Goal: Communication & Community: Share content

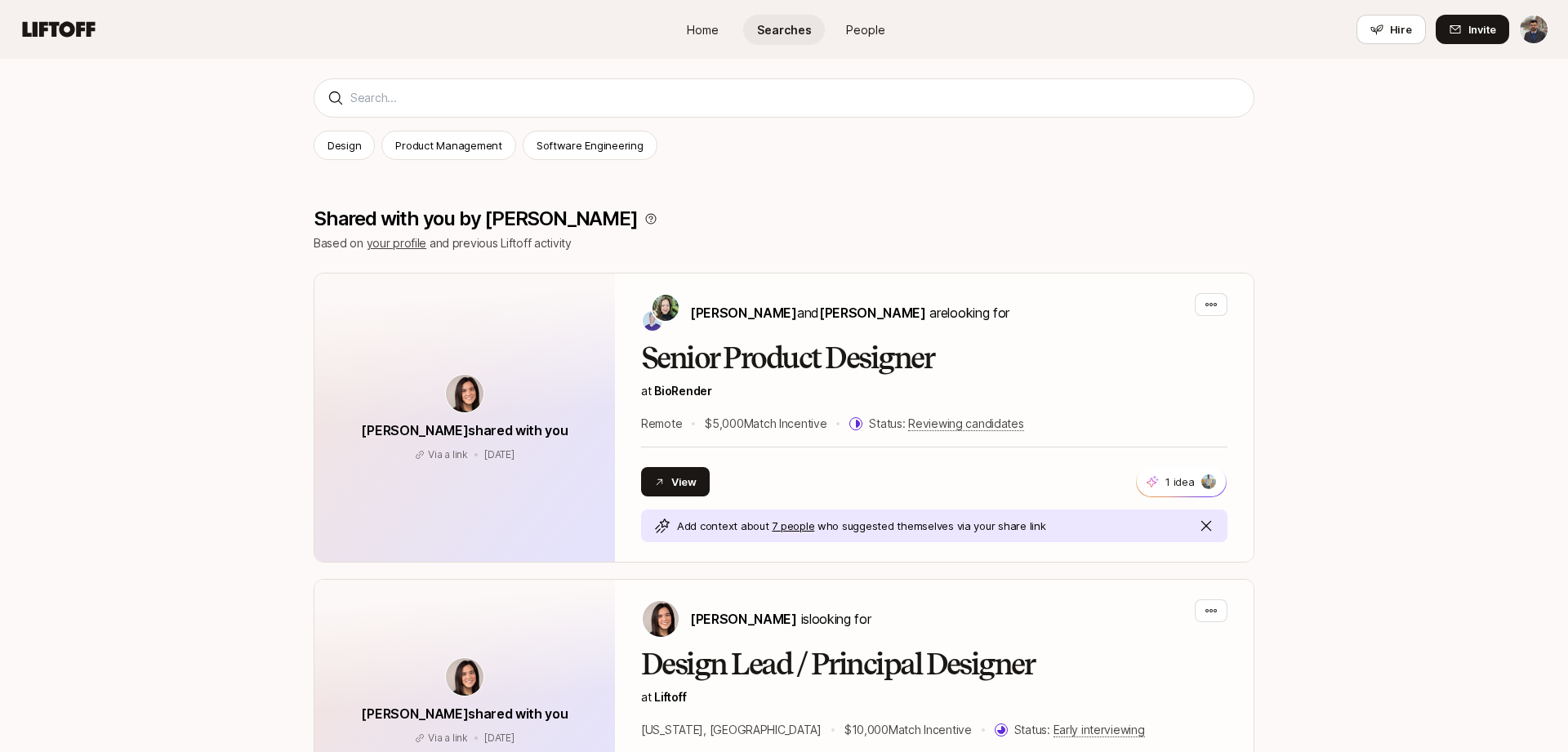
scroll to position [231, 0]
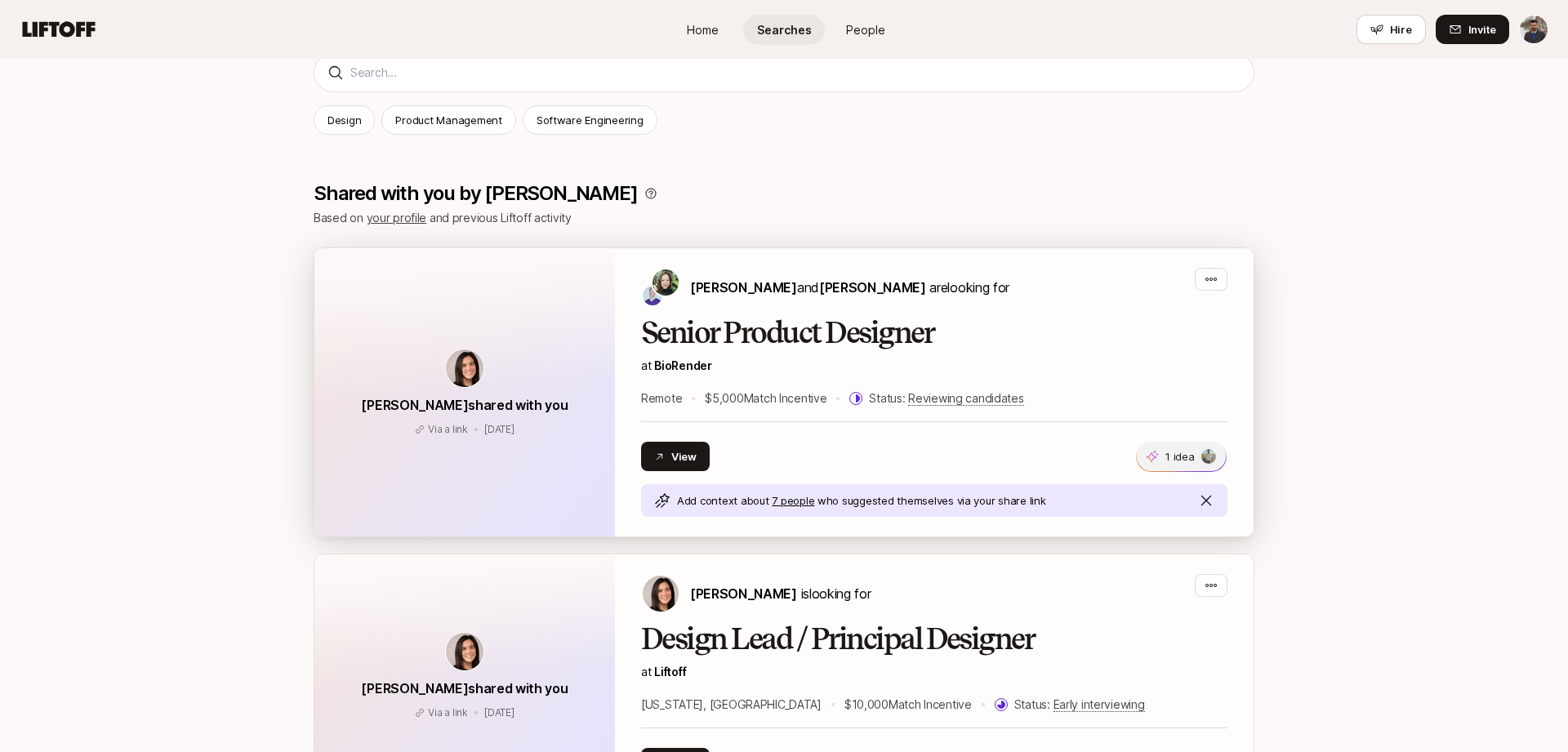
click at [1209, 454] on img at bounding box center [1209, 456] width 14 height 14
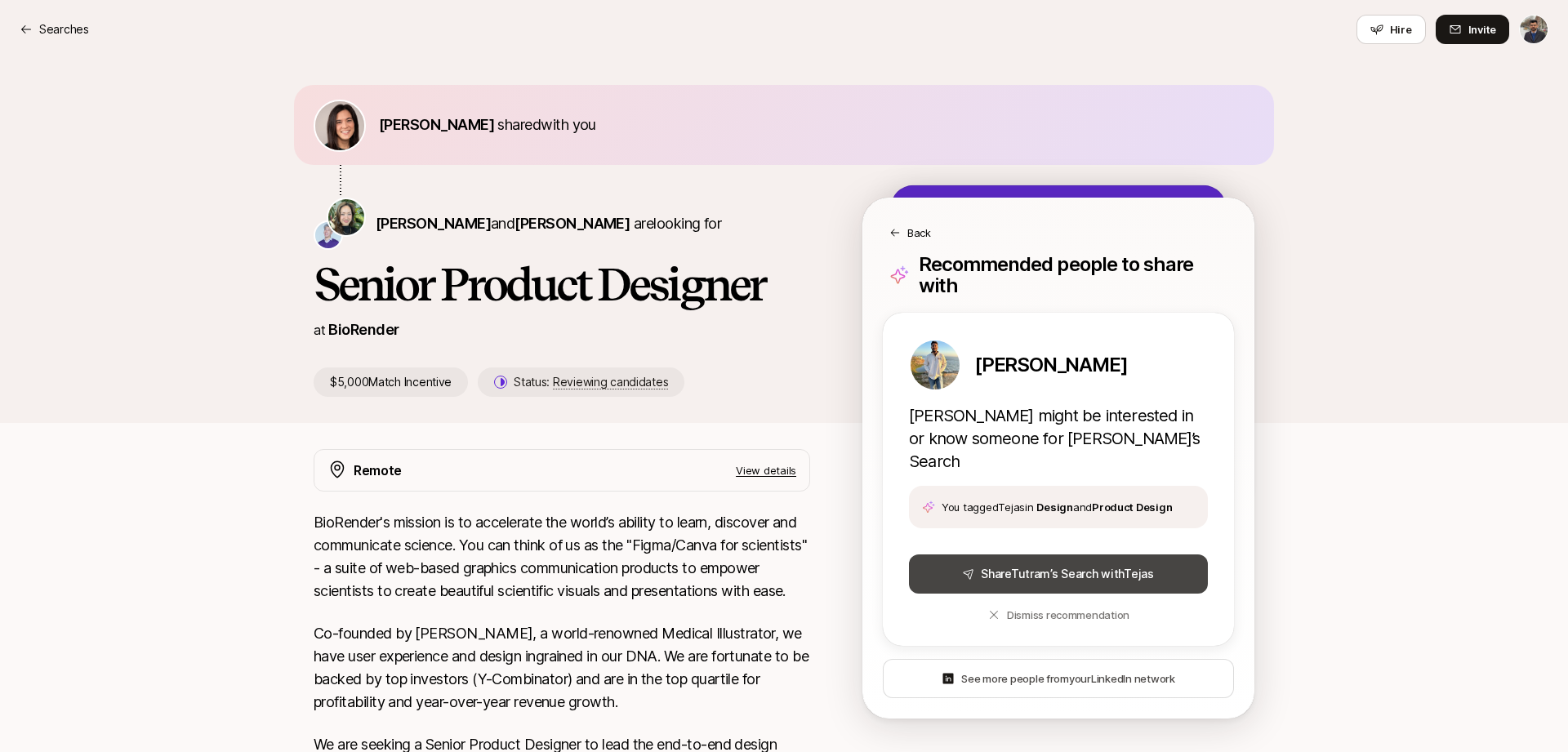
click at [1106, 554] on button "Share [PERSON_NAME] ’s Search with Tejas" at bounding box center [1058, 573] width 299 height 39
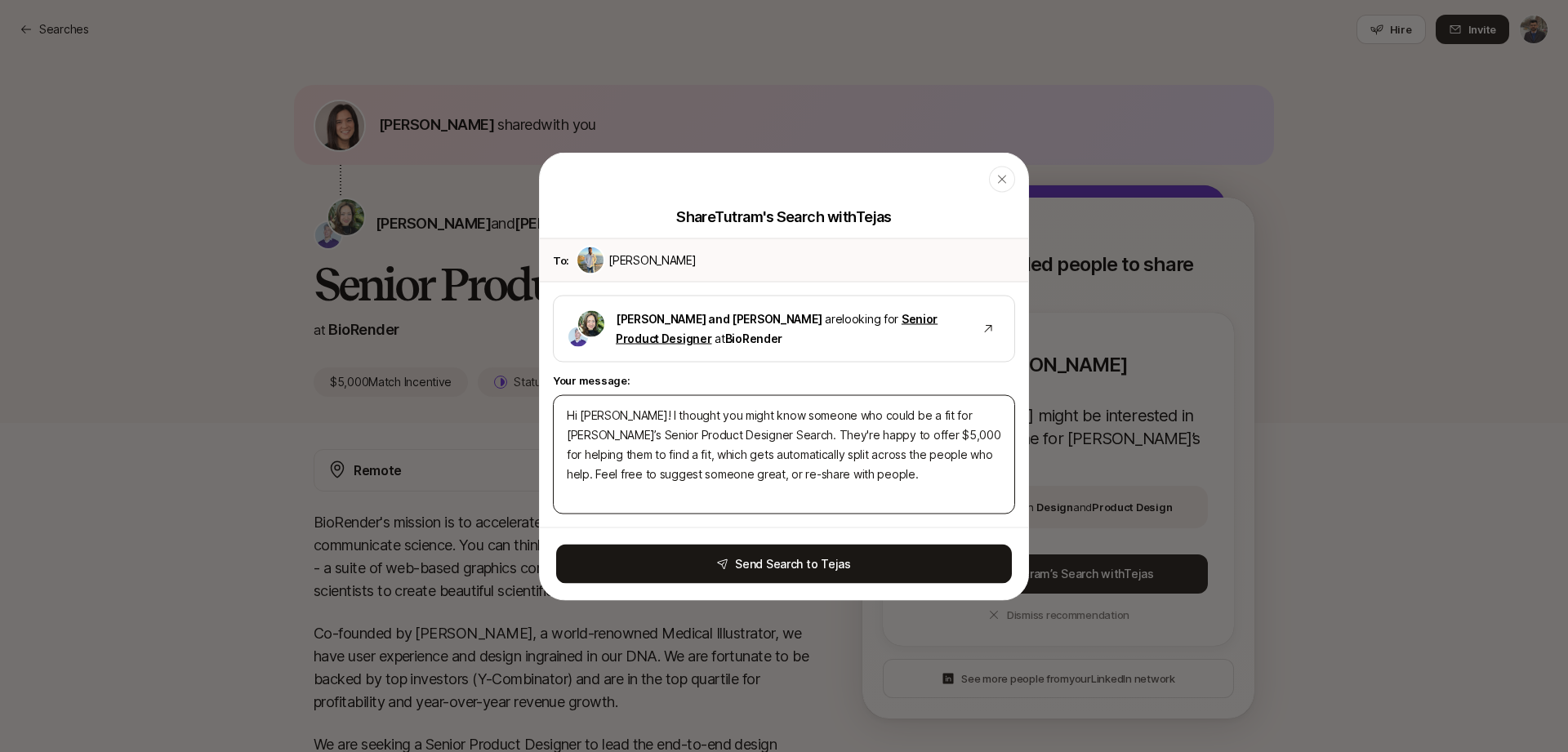
type textarea "Hi [PERSON_NAME]! I thought you might know someone who could be a fit for [PERS…"
type textarea "x"
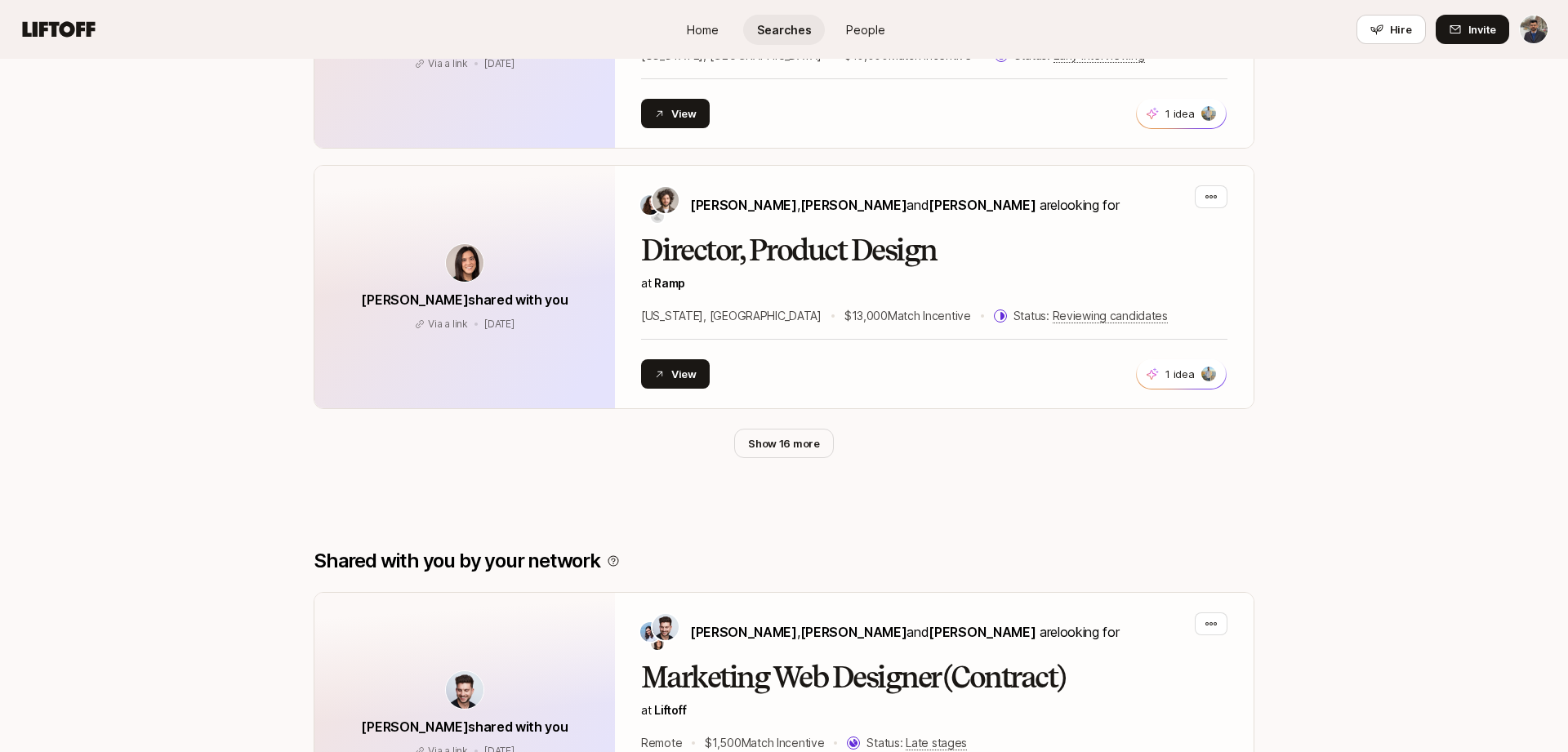
scroll to position [883, 0]
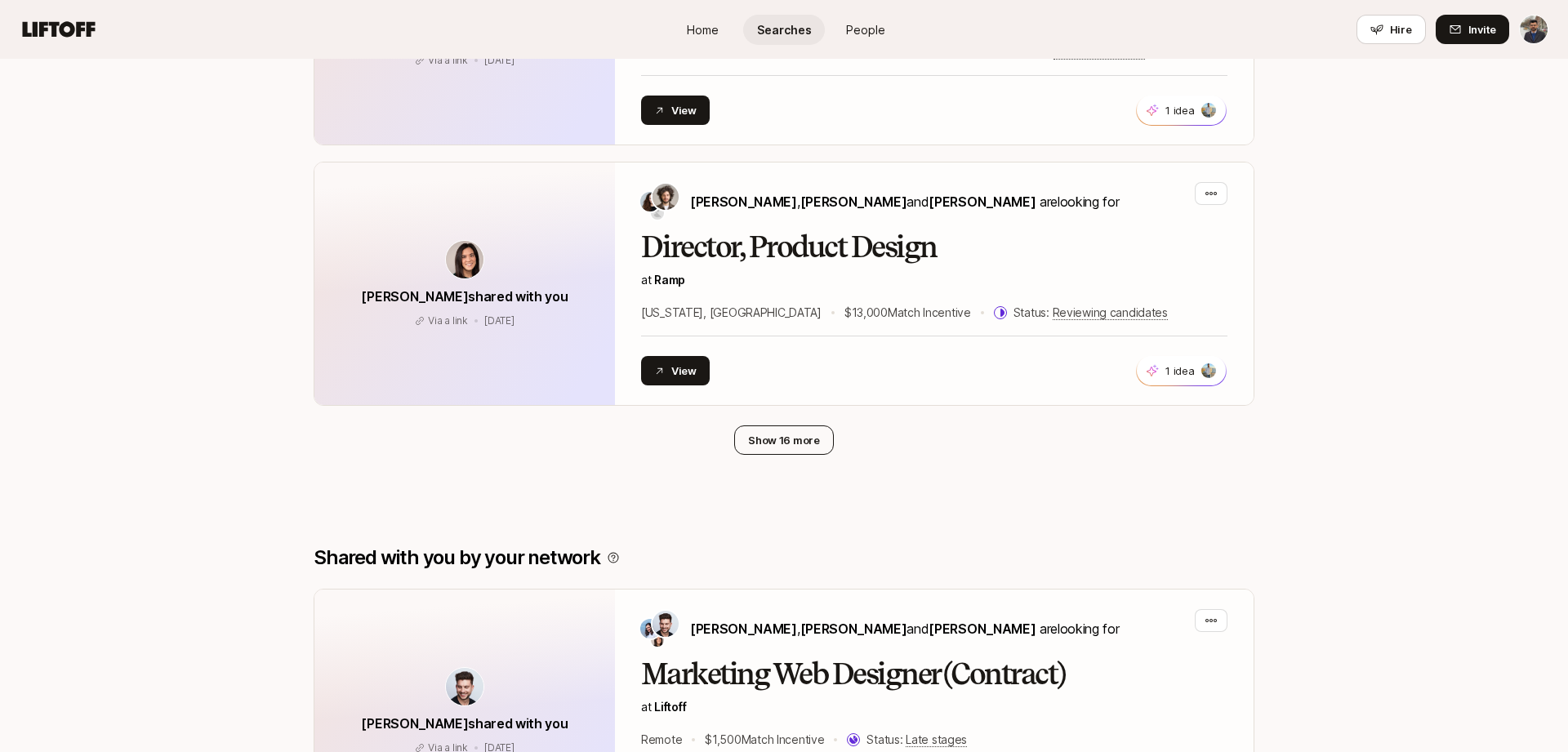
click at [771, 446] on button "Show 16 more" at bounding box center [784, 440] width 99 height 30
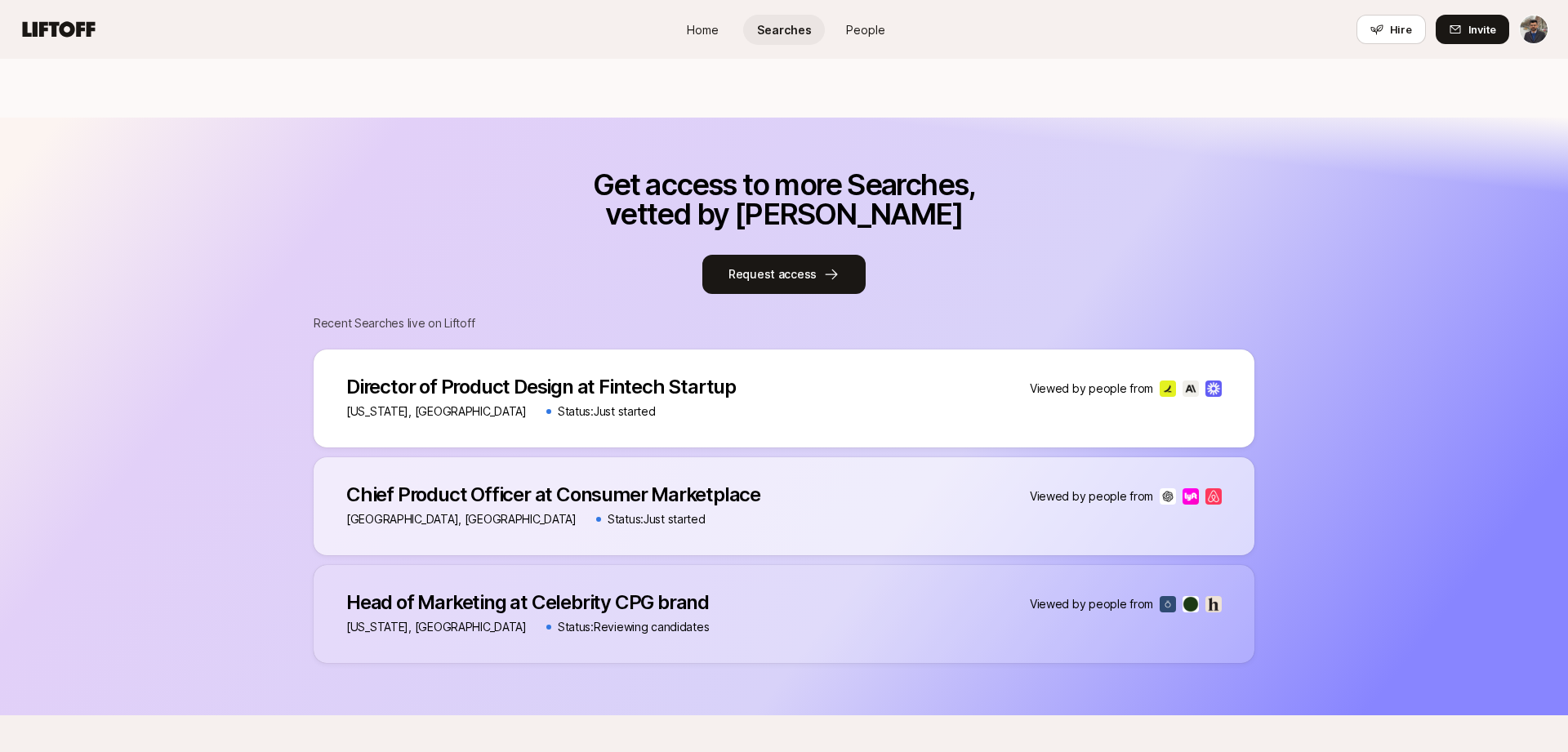
scroll to position [3244, 0]
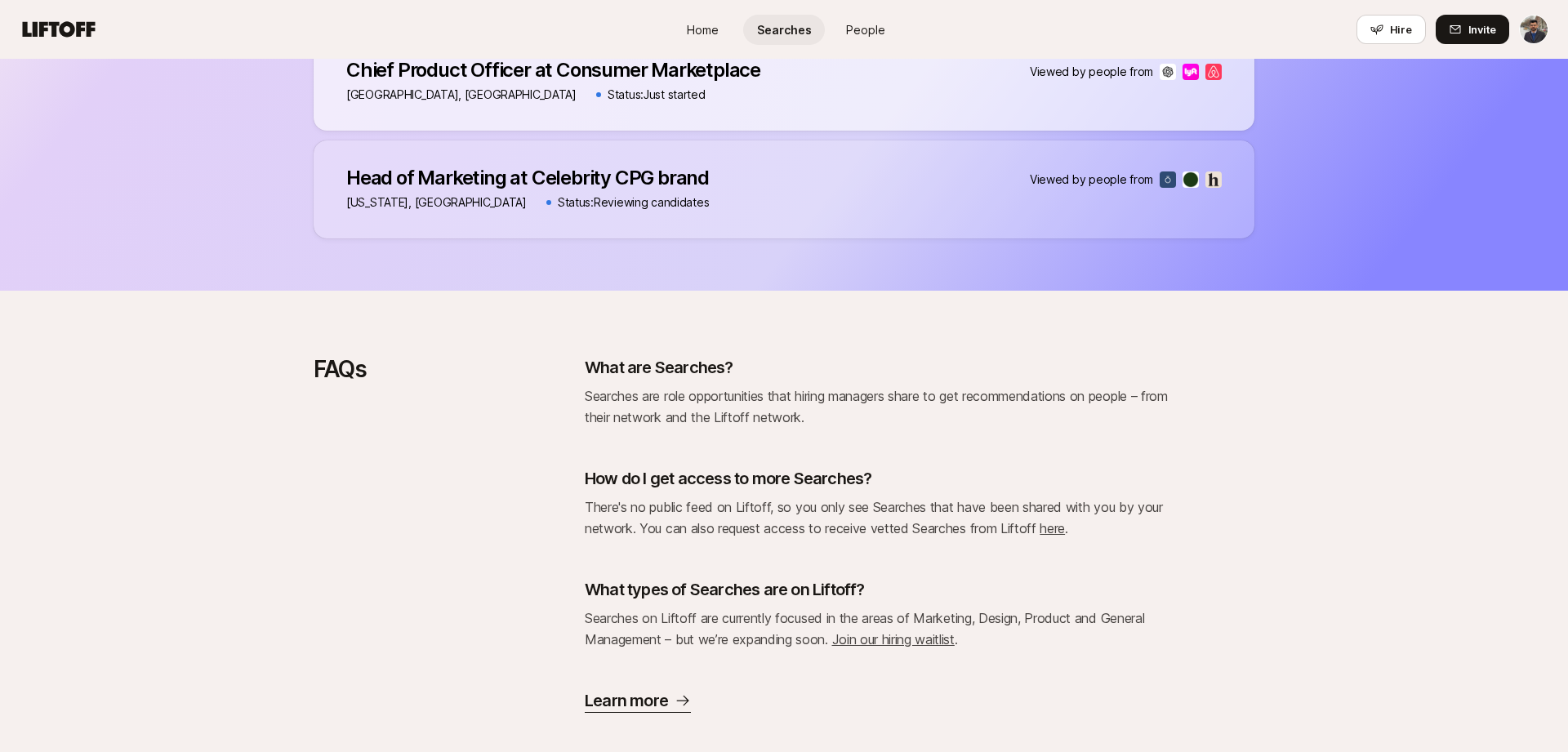
click at [58, 32] on icon at bounding box center [59, 29] width 79 height 23
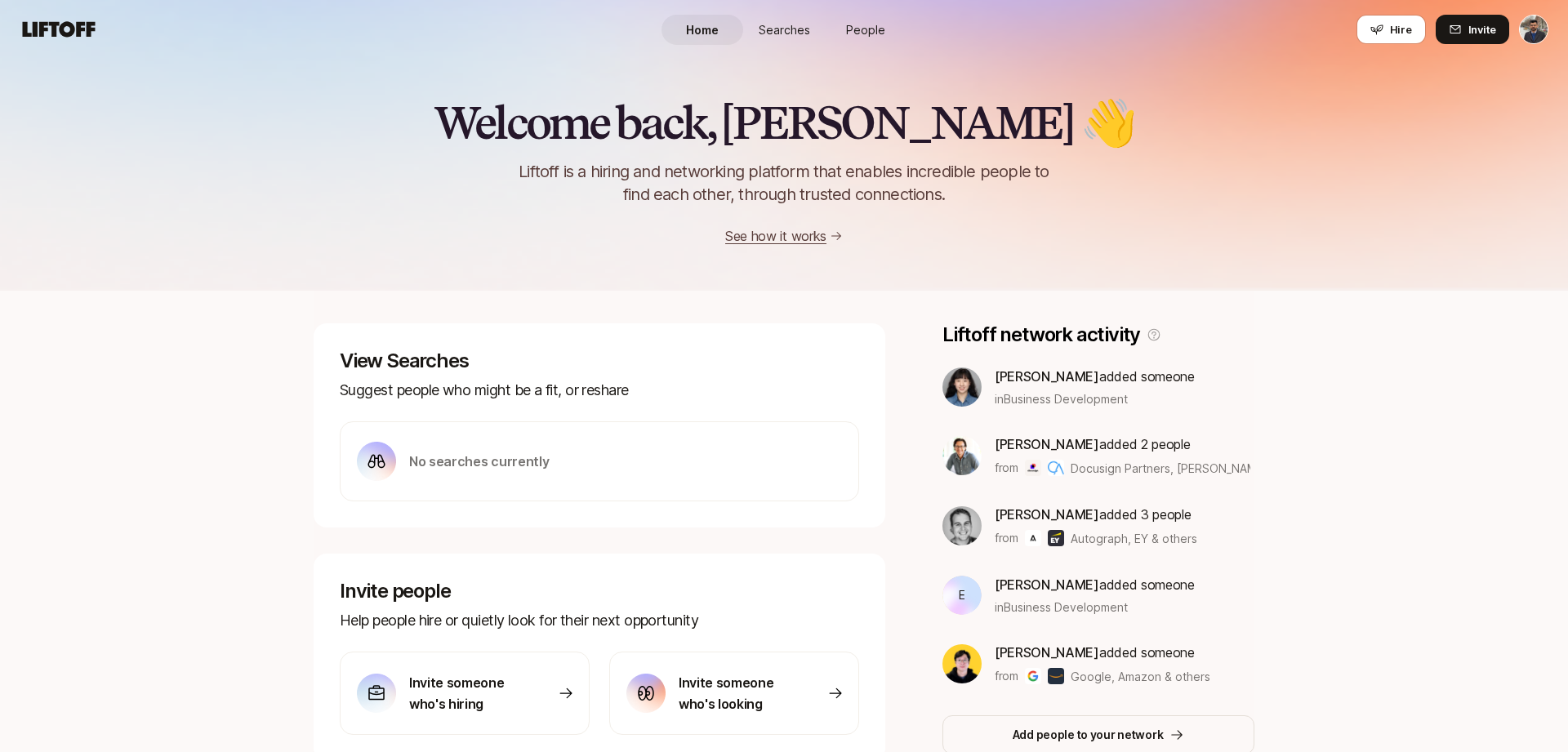
click at [798, 34] on span "Searches" at bounding box center [784, 30] width 51 height 17
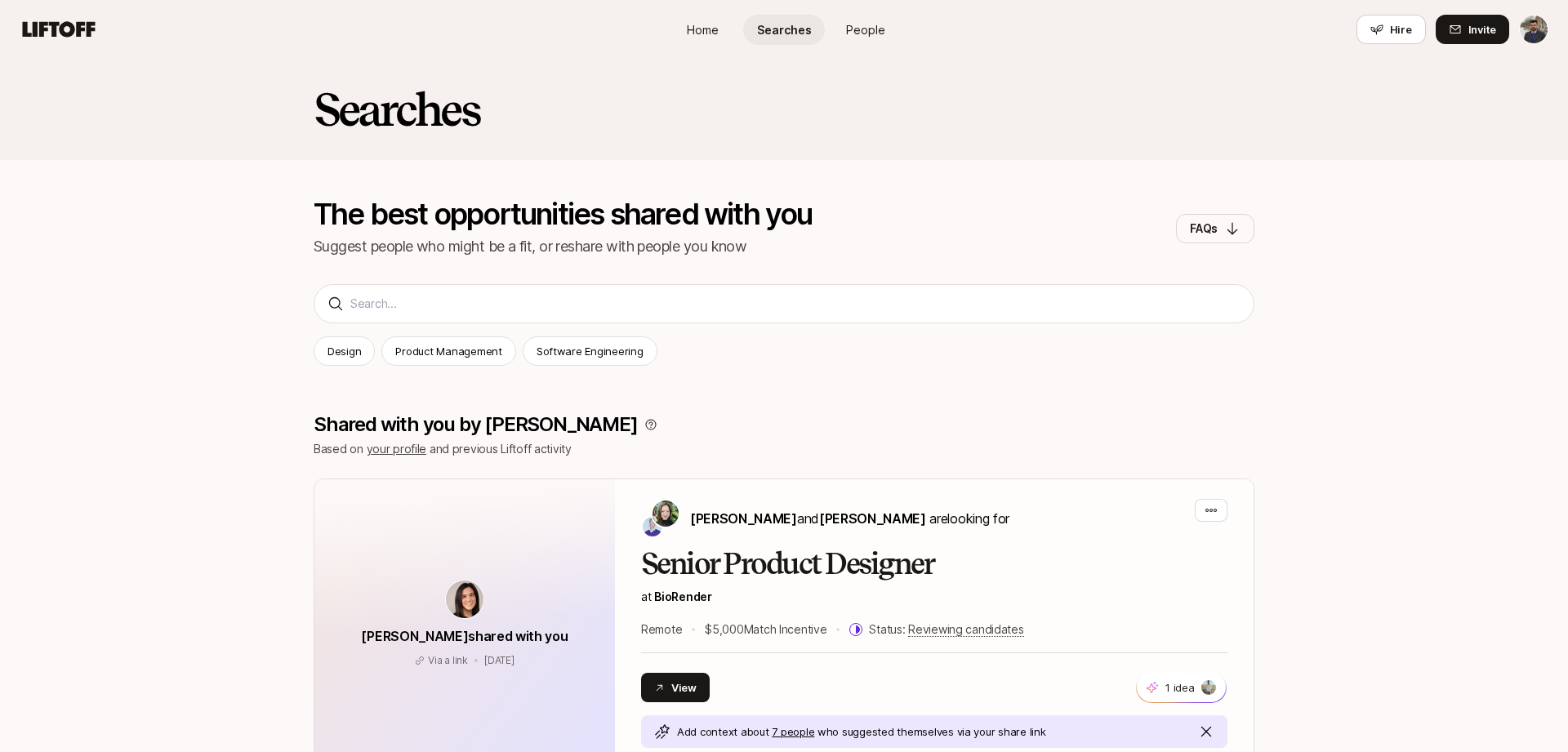
click at [854, 40] on link "People" at bounding box center [865, 29] width 81 height 30
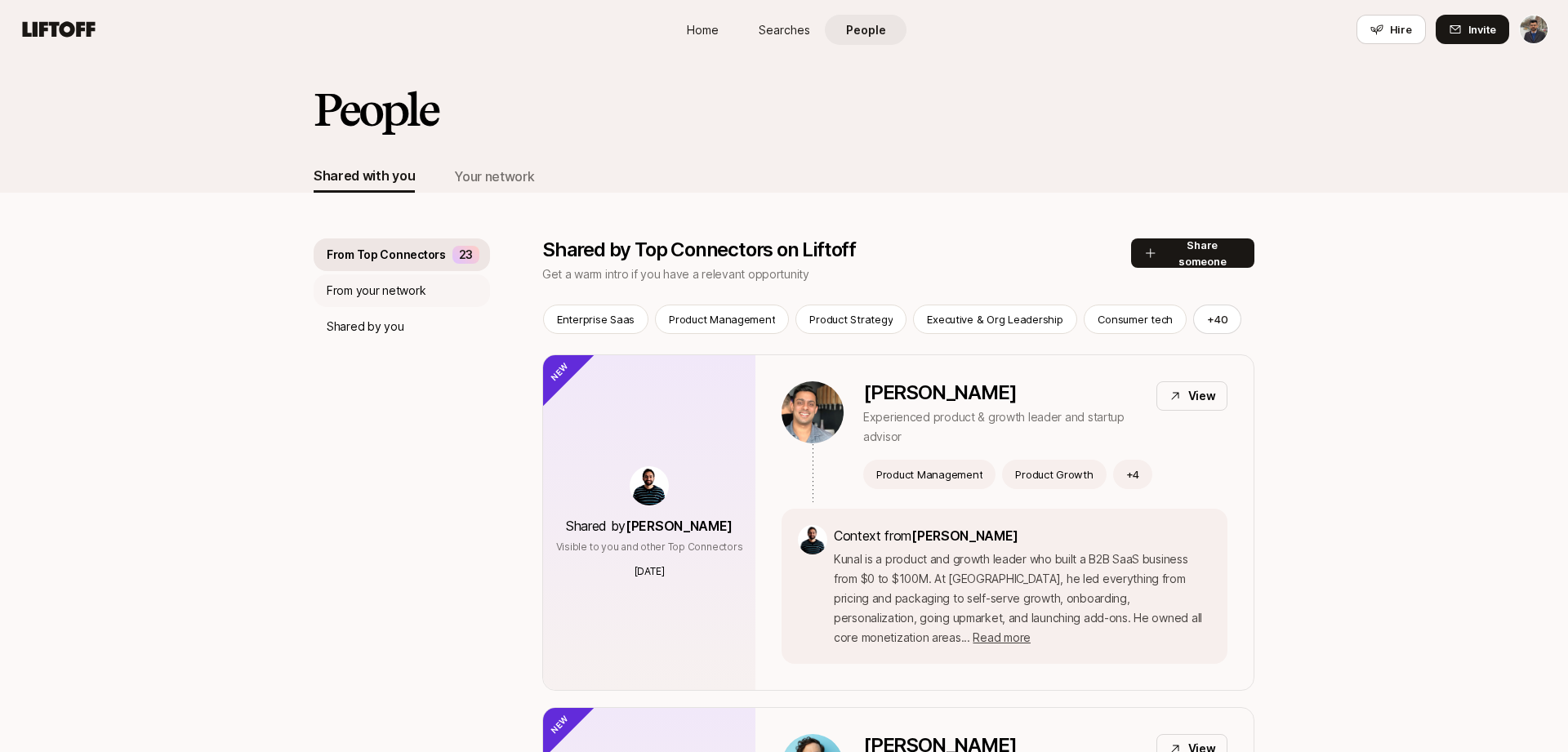
click at [428, 292] on div "From your network" at bounding box center [401, 291] width 176 height 32
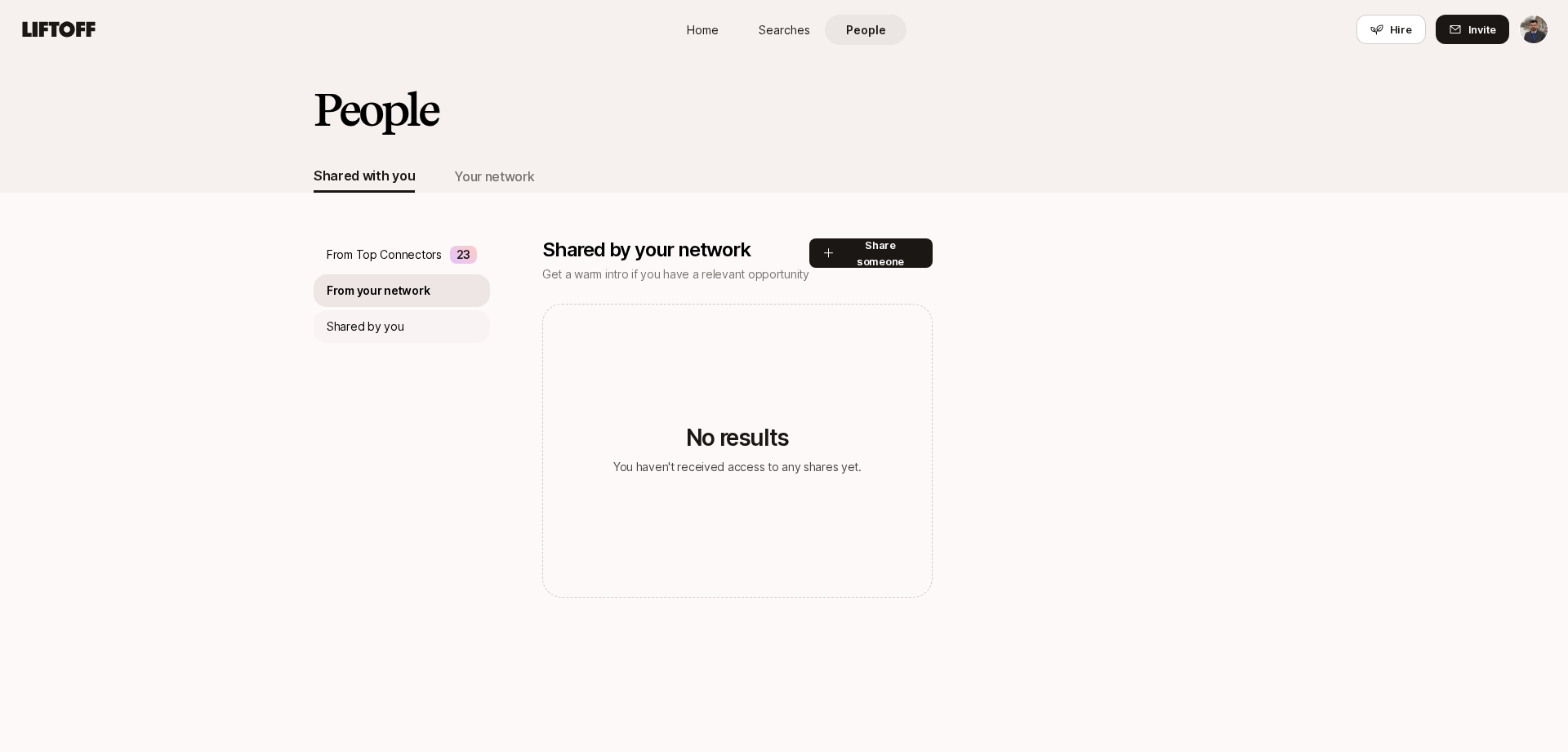
click at [419, 328] on div "Shared by you" at bounding box center [401, 327] width 176 height 32
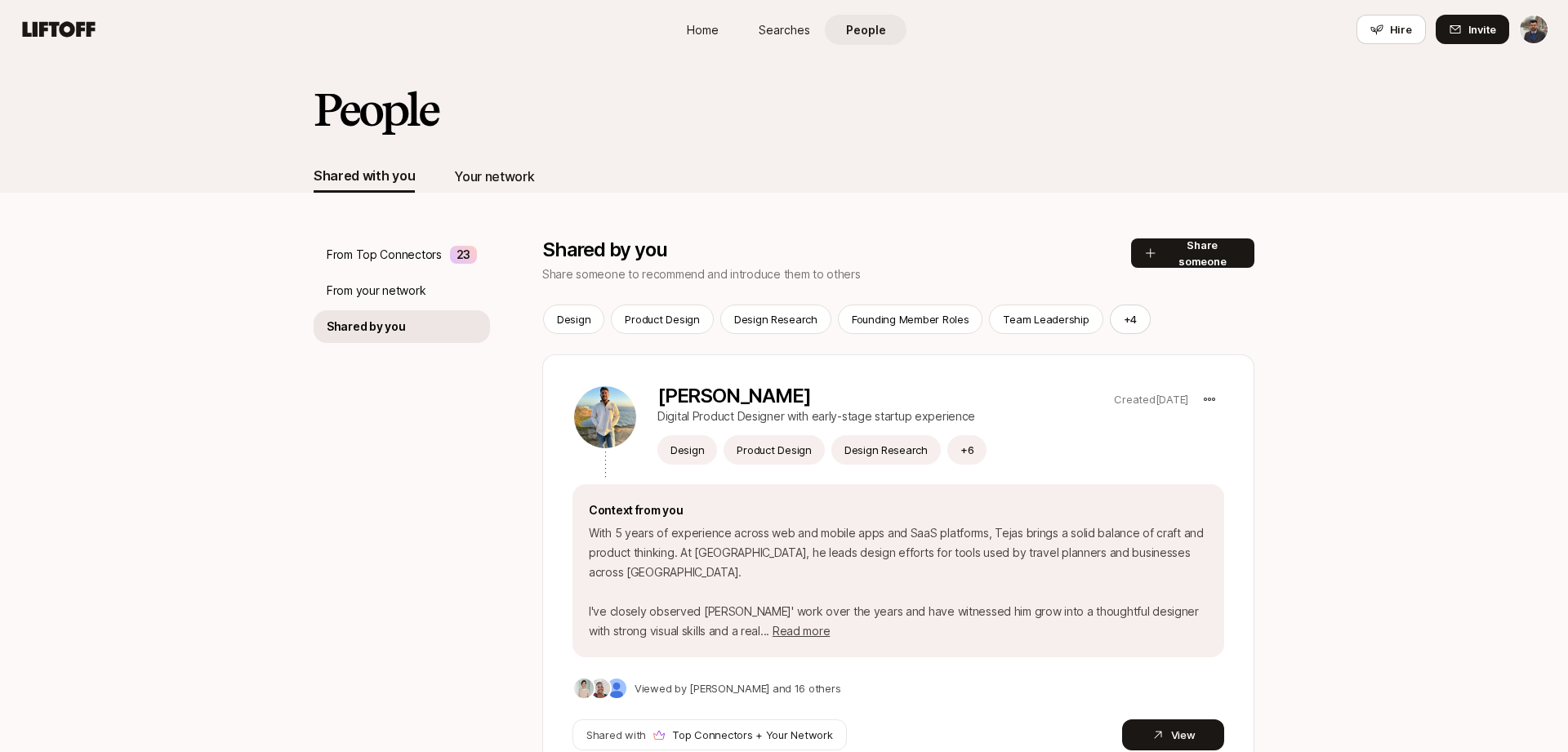
click at [498, 175] on div "Your network" at bounding box center [494, 177] width 80 height 22
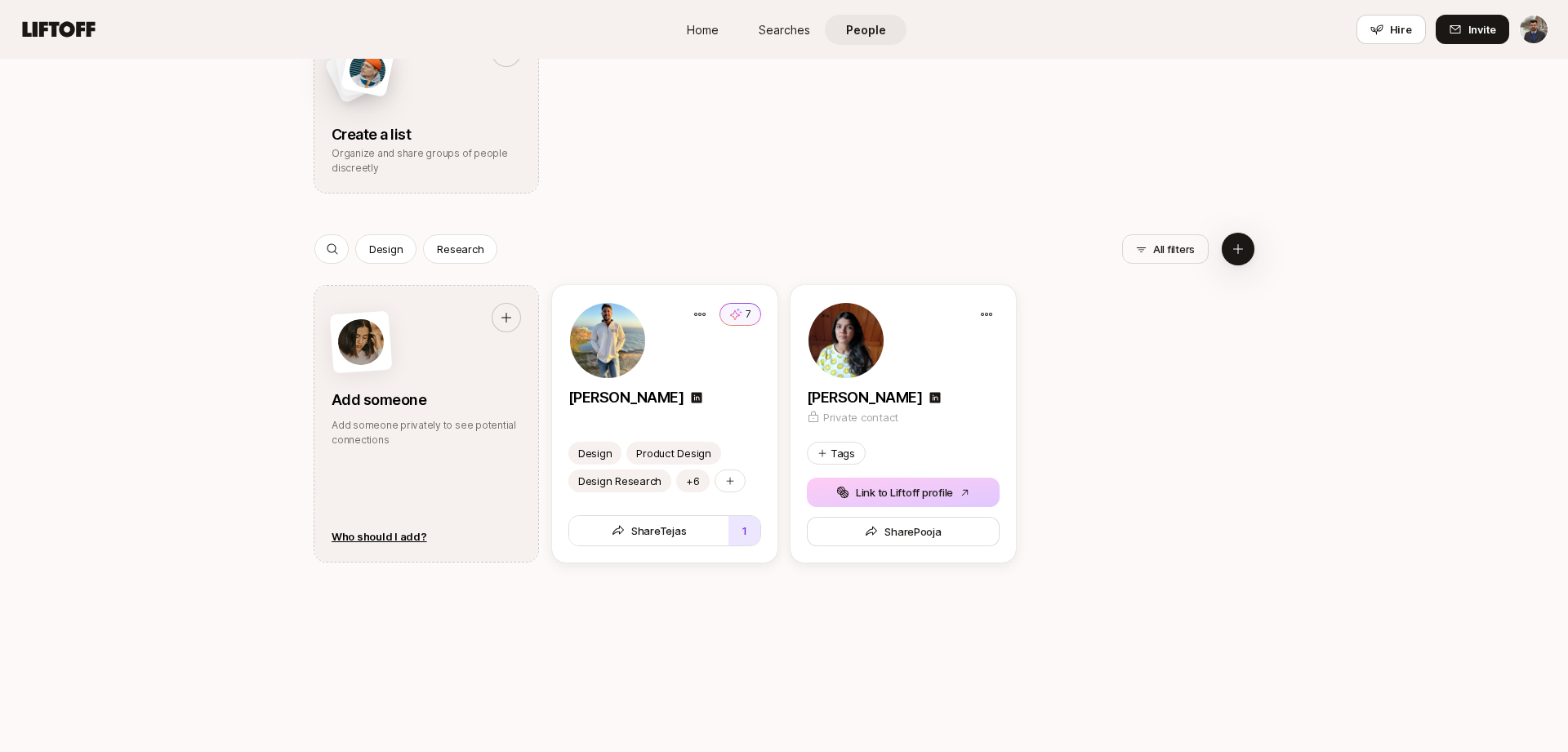
scroll to position [586, 0]
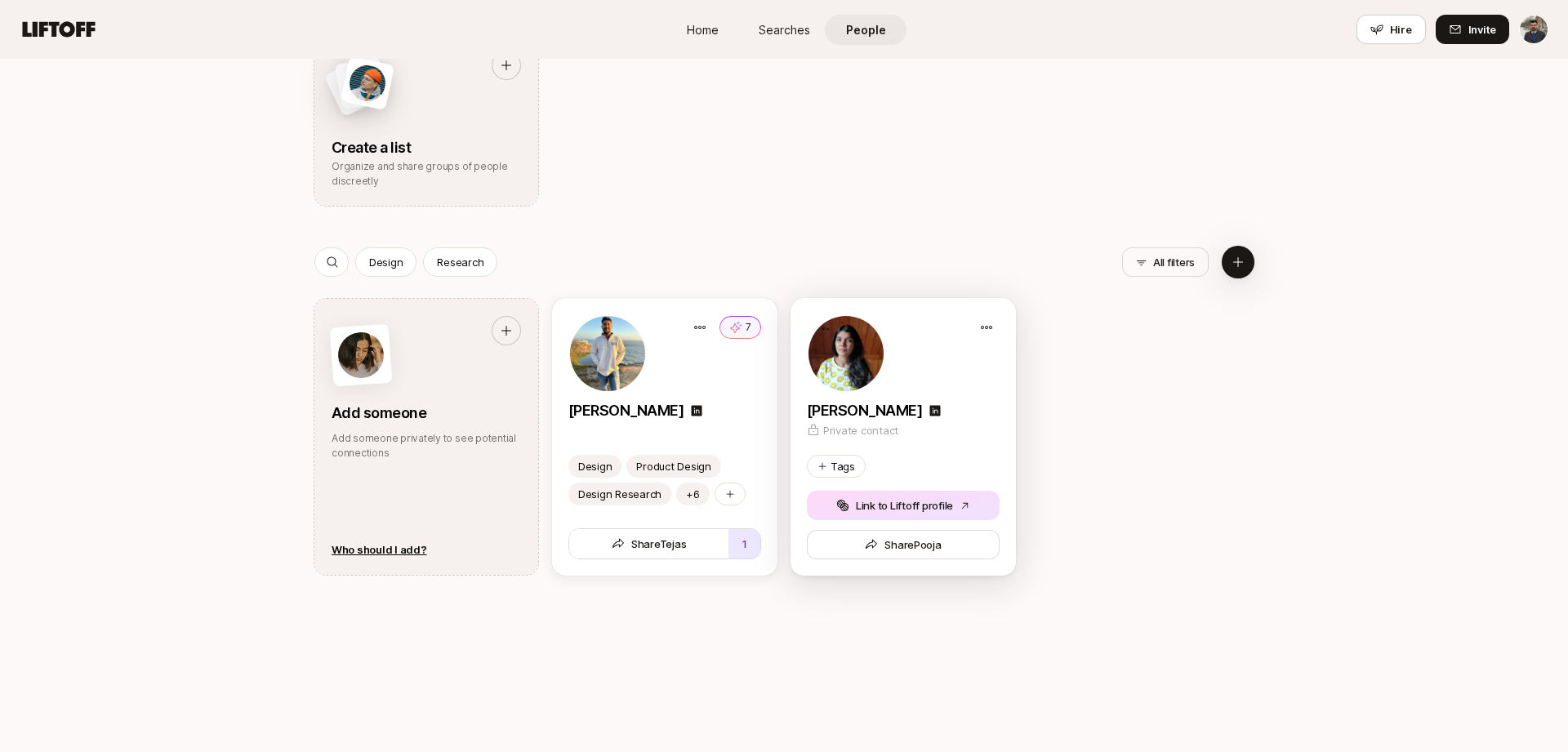
click at [845, 498] on icon "button" at bounding box center [843, 505] width 13 height 13
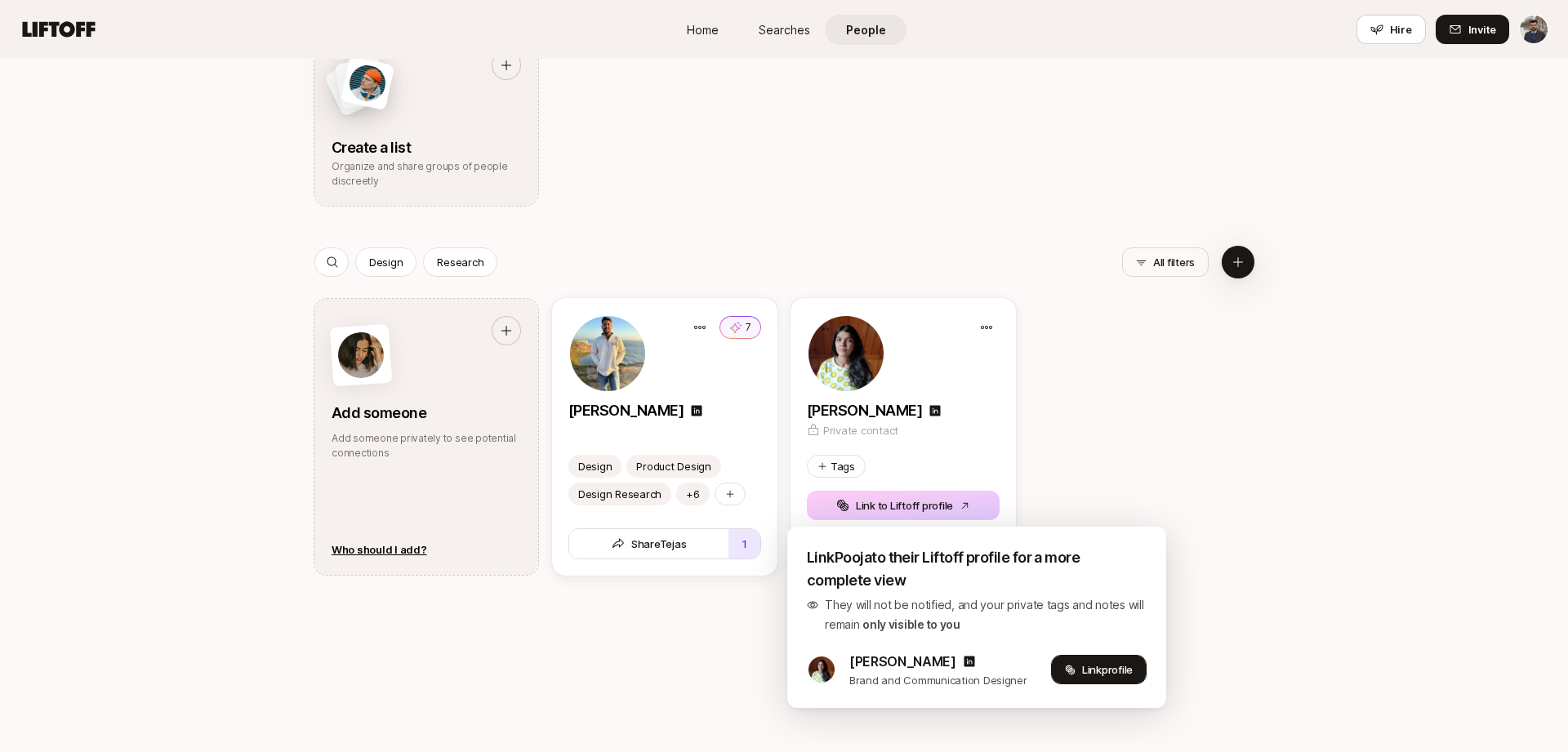
click at [1101, 670] on span "Link profile" at bounding box center [1107, 669] width 51 height 16
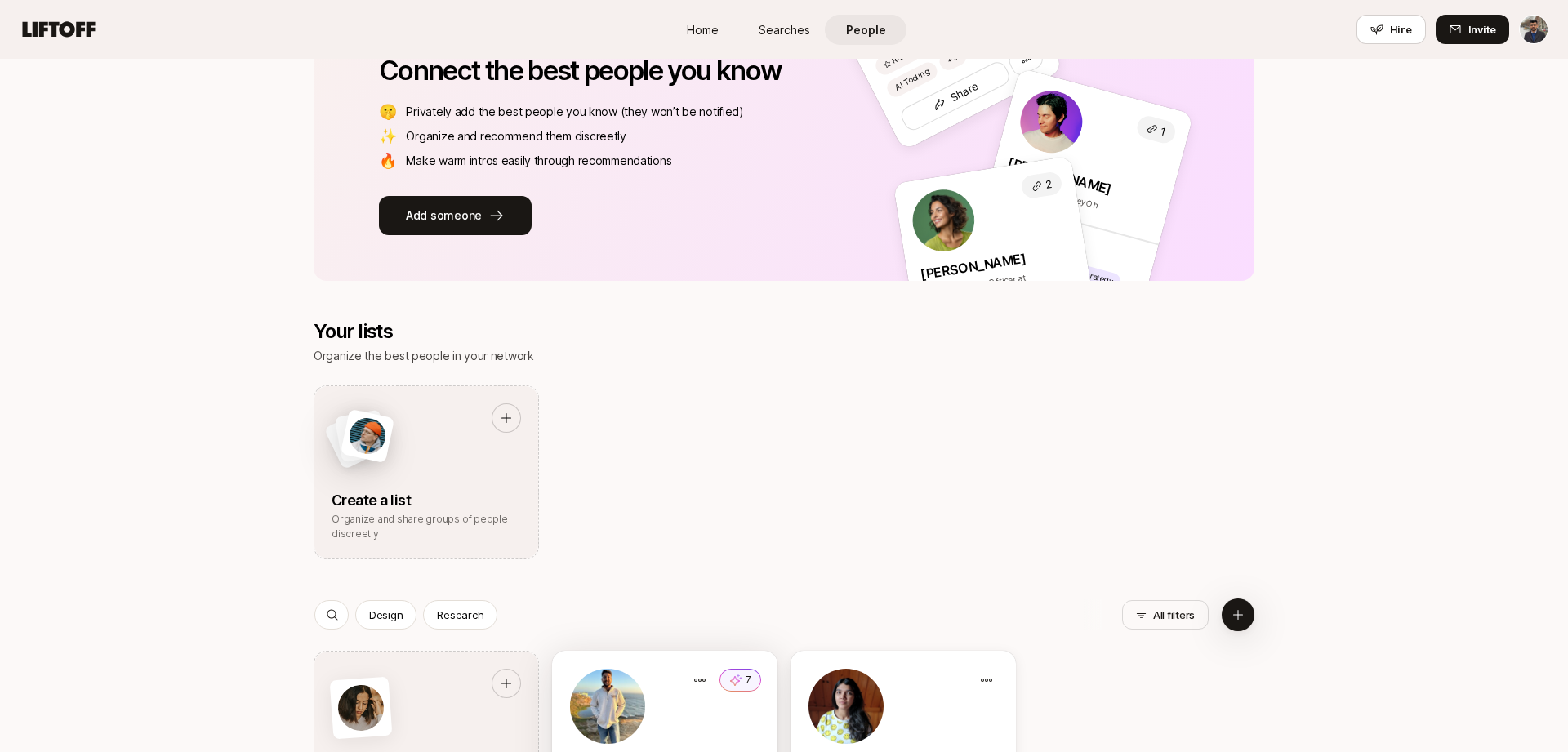
scroll to position [0, 0]
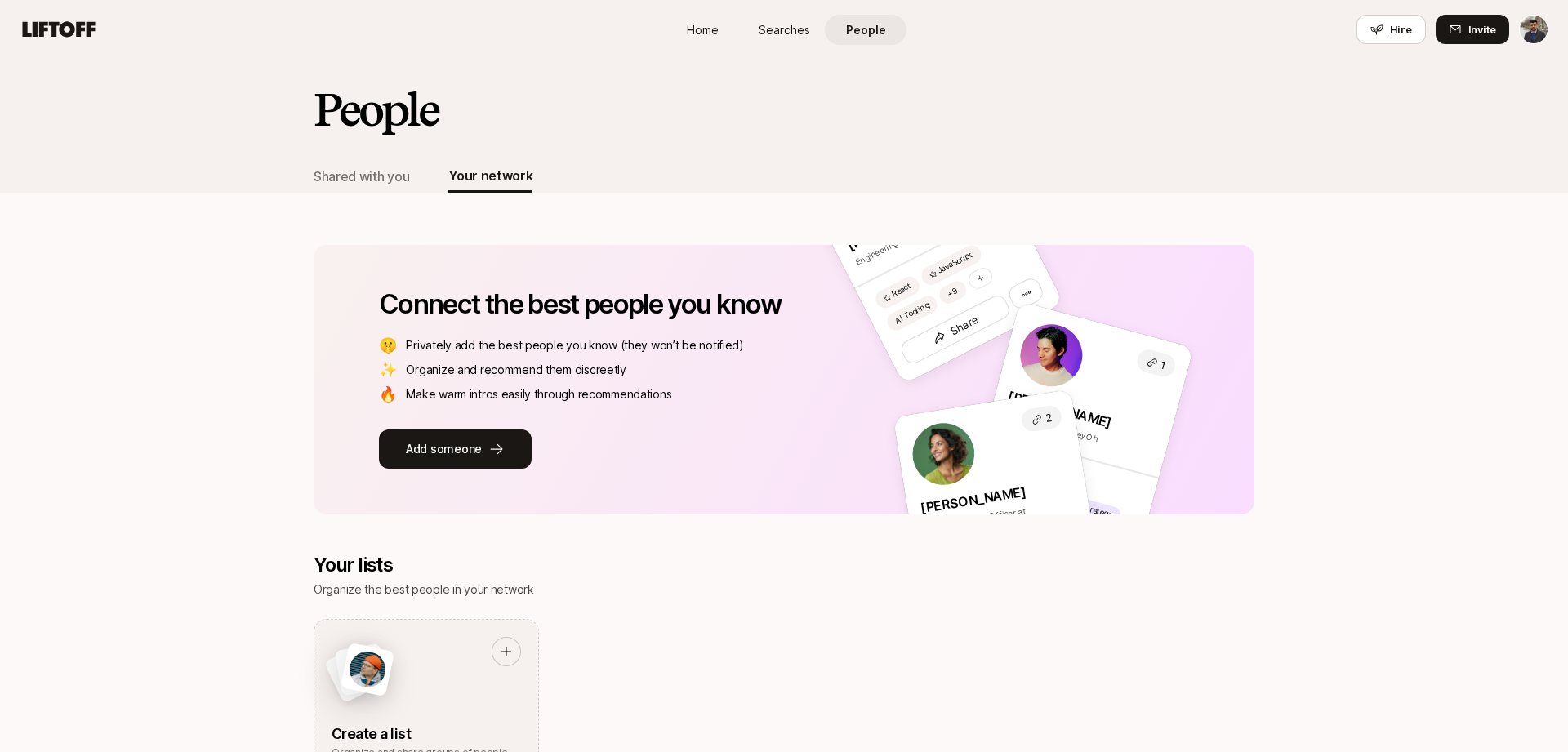
click at [787, 22] on span "Searches" at bounding box center [784, 30] width 51 height 17
